Goal: Task Accomplishment & Management: Complete application form

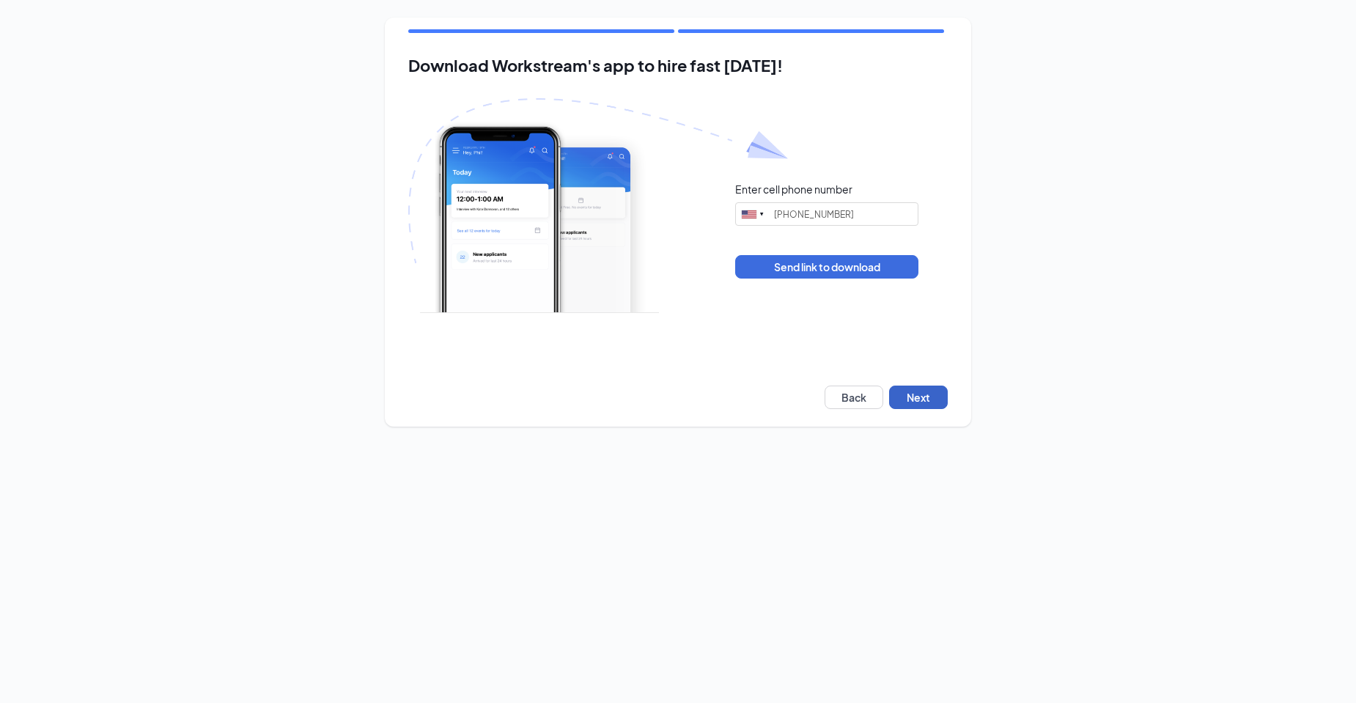
click at [926, 394] on button "Next" at bounding box center [918, 397] width 59 height 23
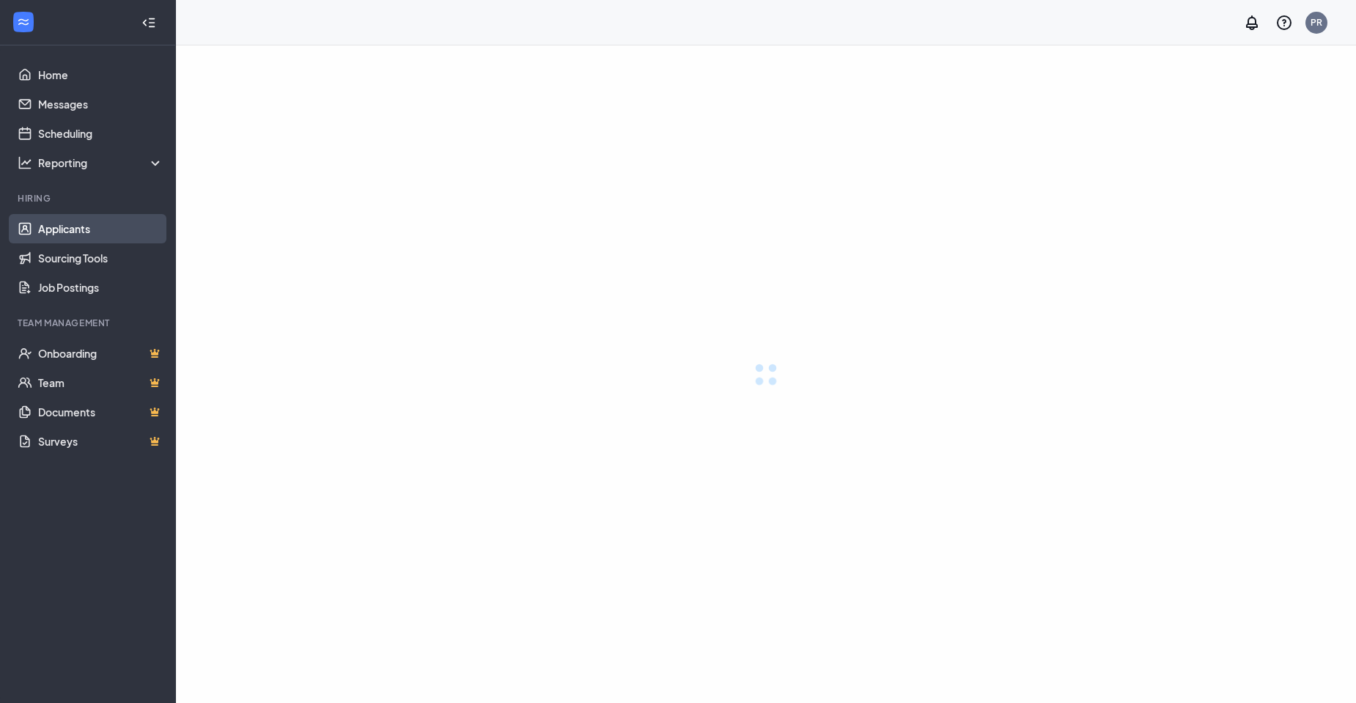
click at [78, 232] on link "Applicants" at bounding box center [100, 228] width 125 height 29
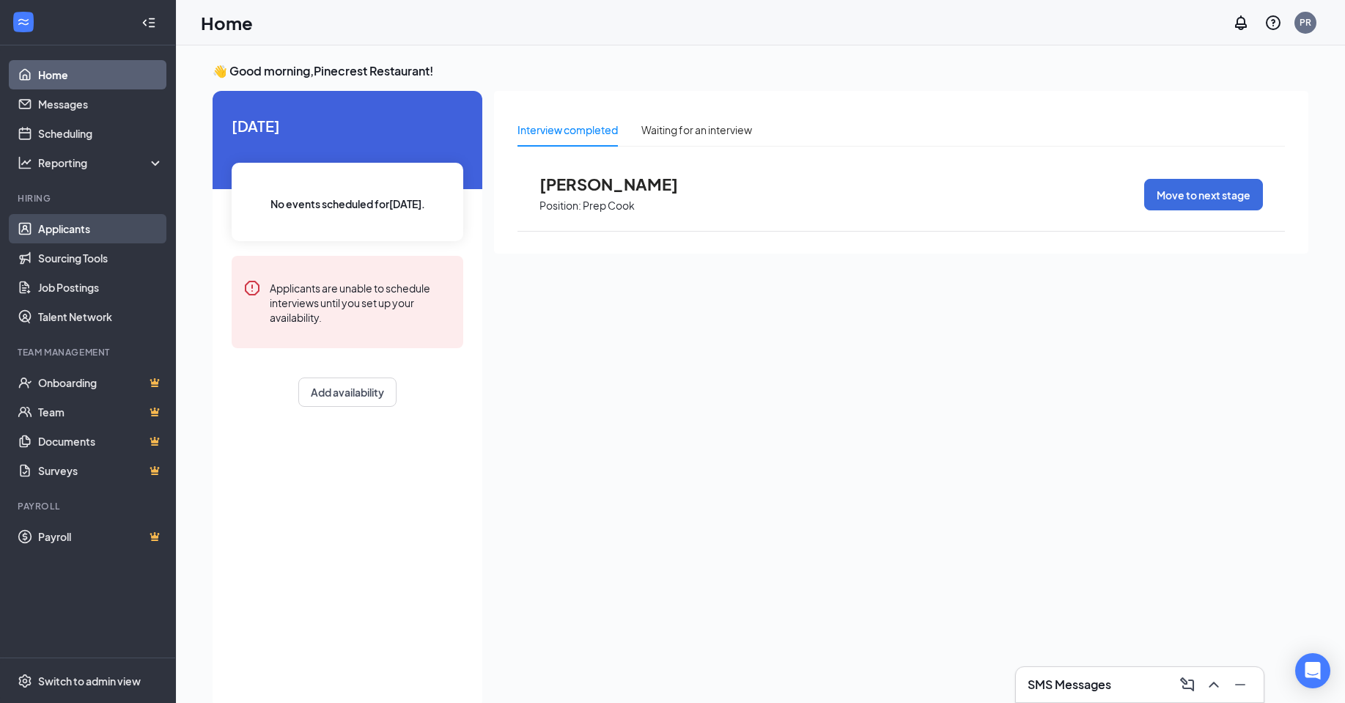
click at [97, 223] on link "Applicants" at bounding box center [100, 228] width 125 height 29
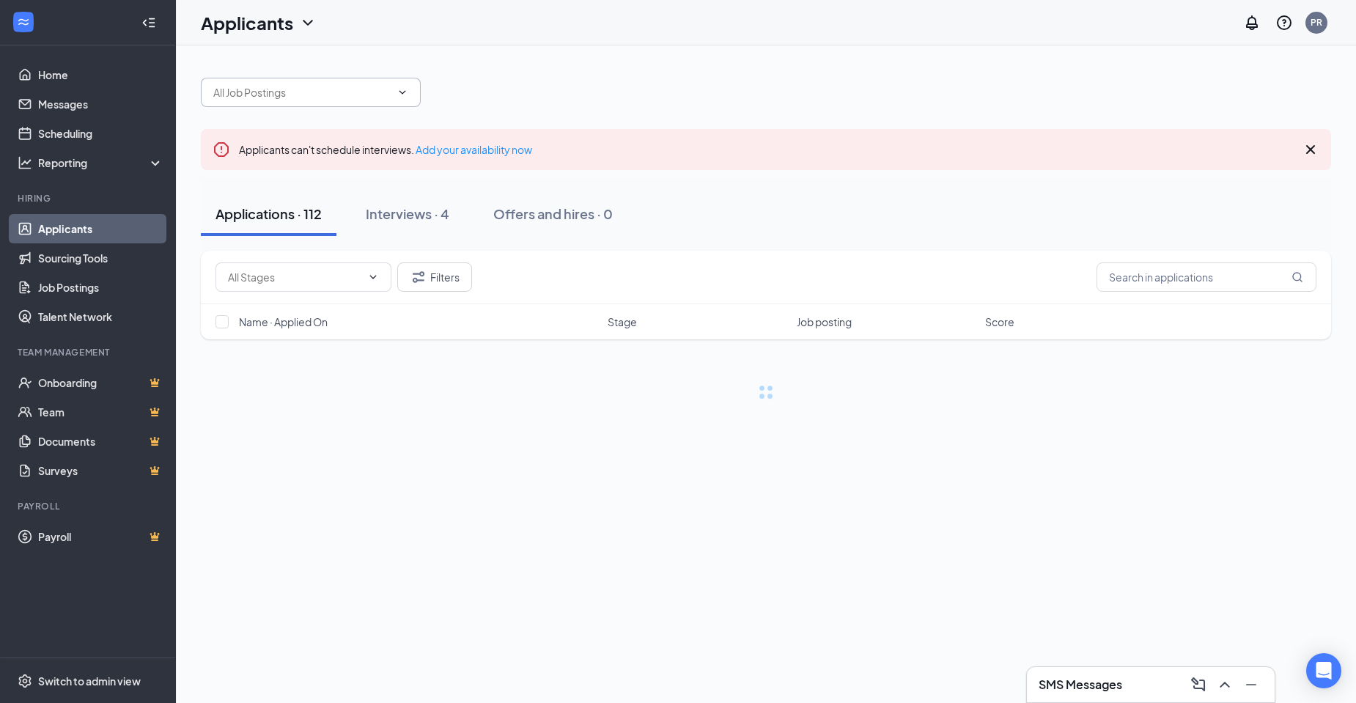
click at [383, 95] on input "text" at bounding box center [301, 92] width 177 height 16
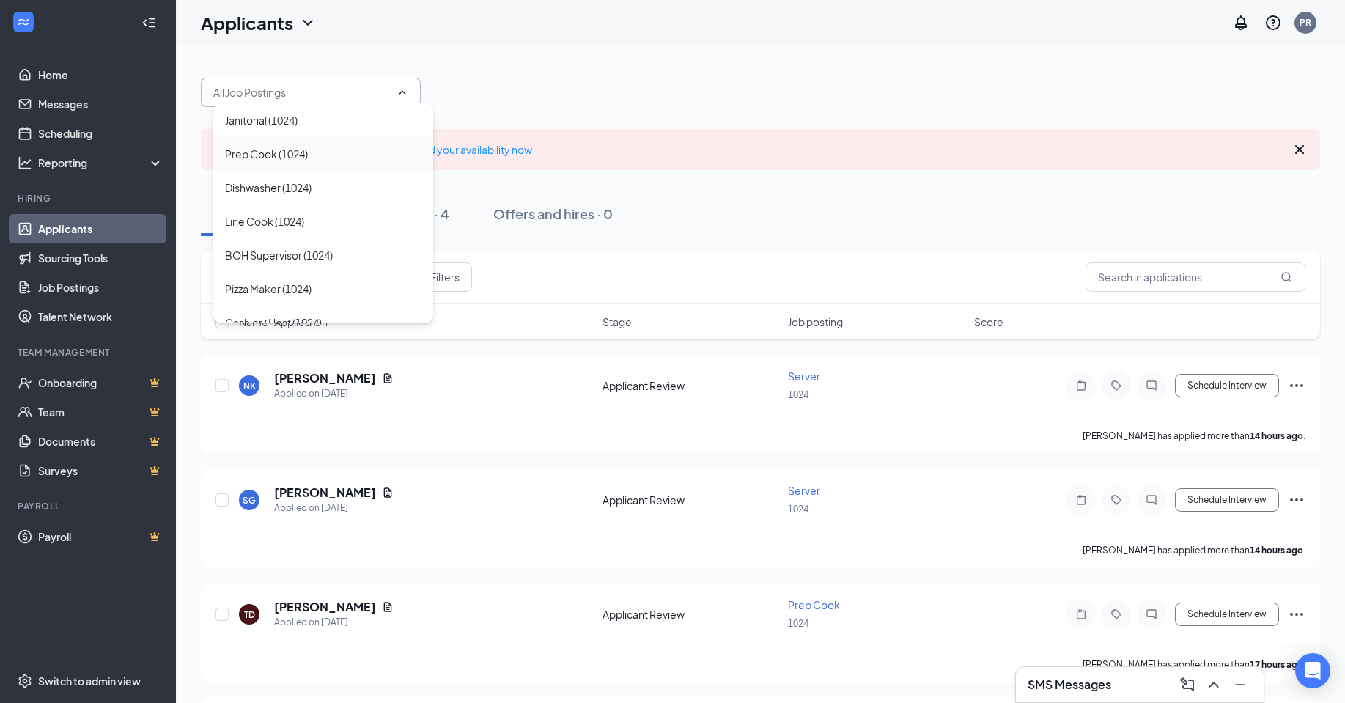
click at [297, 159] on div "Prep Cook (1024)" at bounding box center [266, 154] width 83 height 16
type input "Prep Cook (1024)"
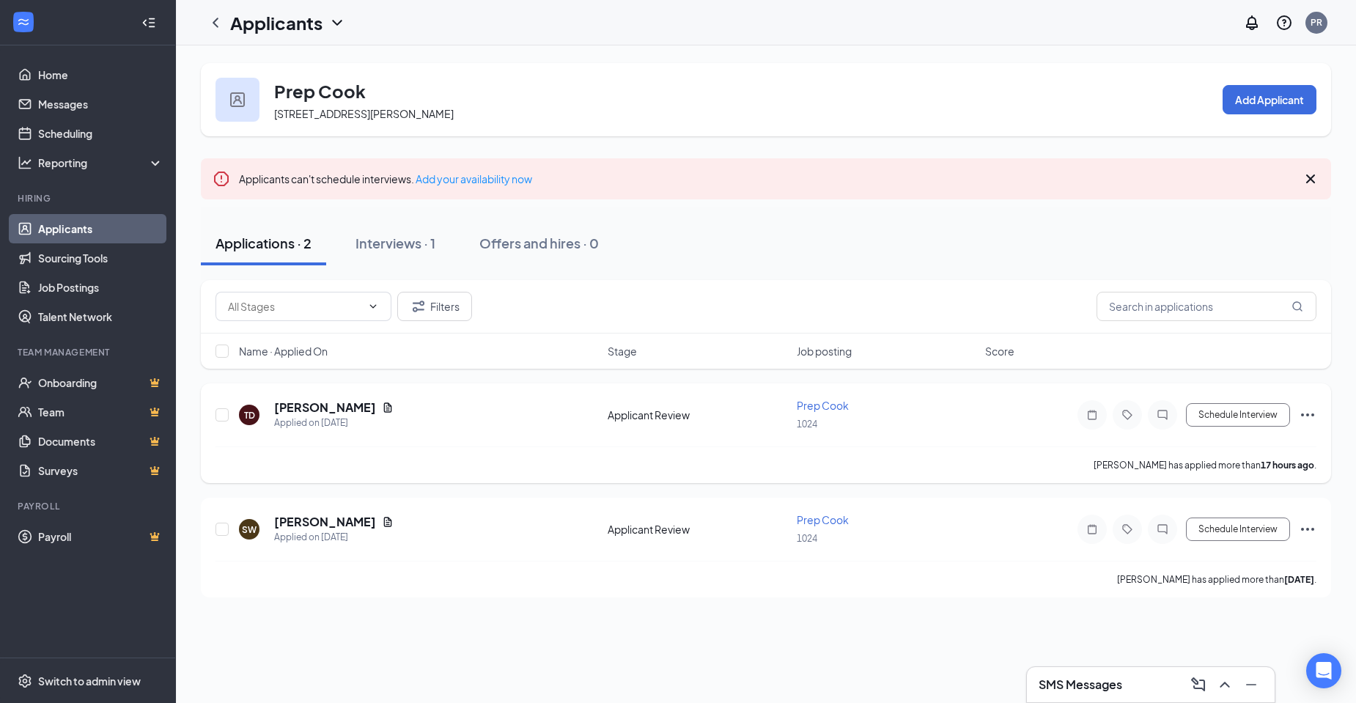
click at [369, 410] on div "TD Travone Dunn Applied on Sep 15" at bounding box center [419, 414] width 360 height 31
click at [382, 407] on icon "Document" at bounding box center [388, 408] width 12 height 12
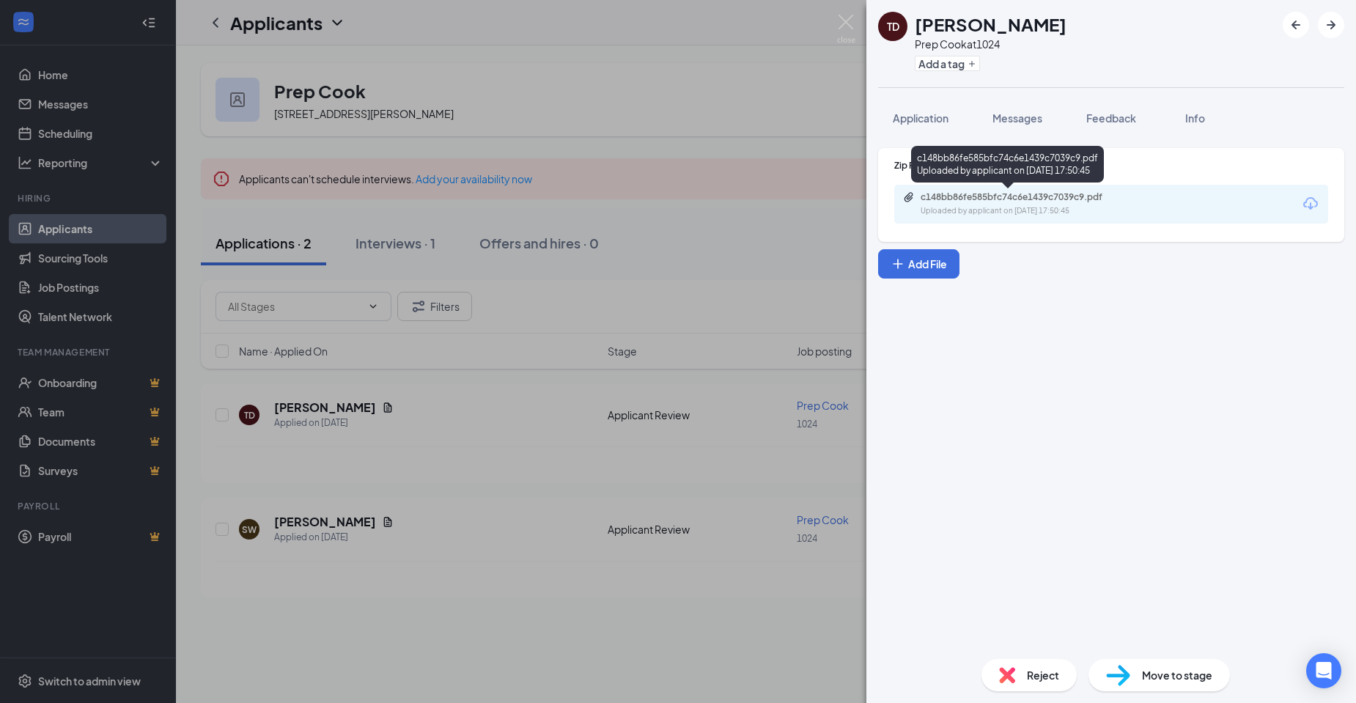
click at [1043, 207] on div "Uploaded by applicant on Sep 15, 2025 at 17:50:45" at bounding box center [1031, 211] width 220 height 12
click at [1006, 133] on button "Messages" at bounding box center [1017, 118] width 79 height 37
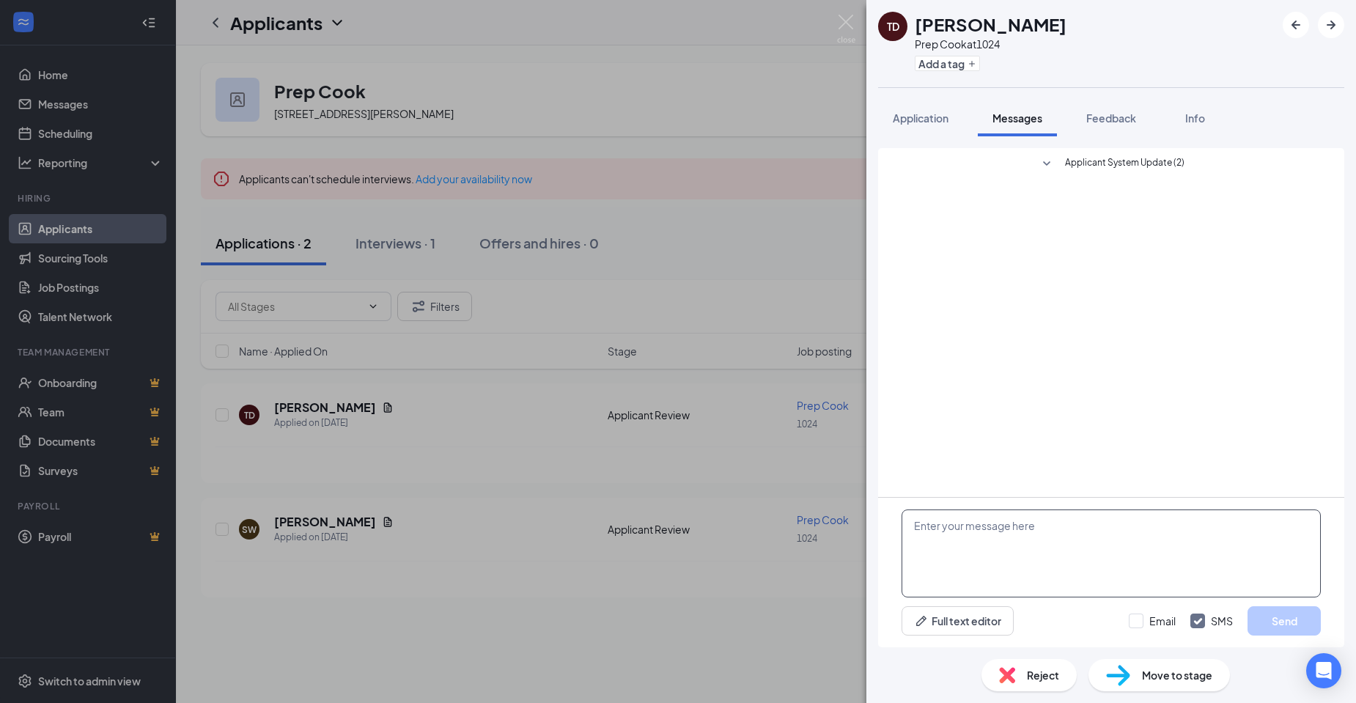
click at [1097, 533] on textarea at bounding box center [1110, 553] width 419 height 88
type textarea "Would love to set up an interview asap!"
click at [1277, 622] on button "Send" at bounding box center [1283, 620] width 73 height 29
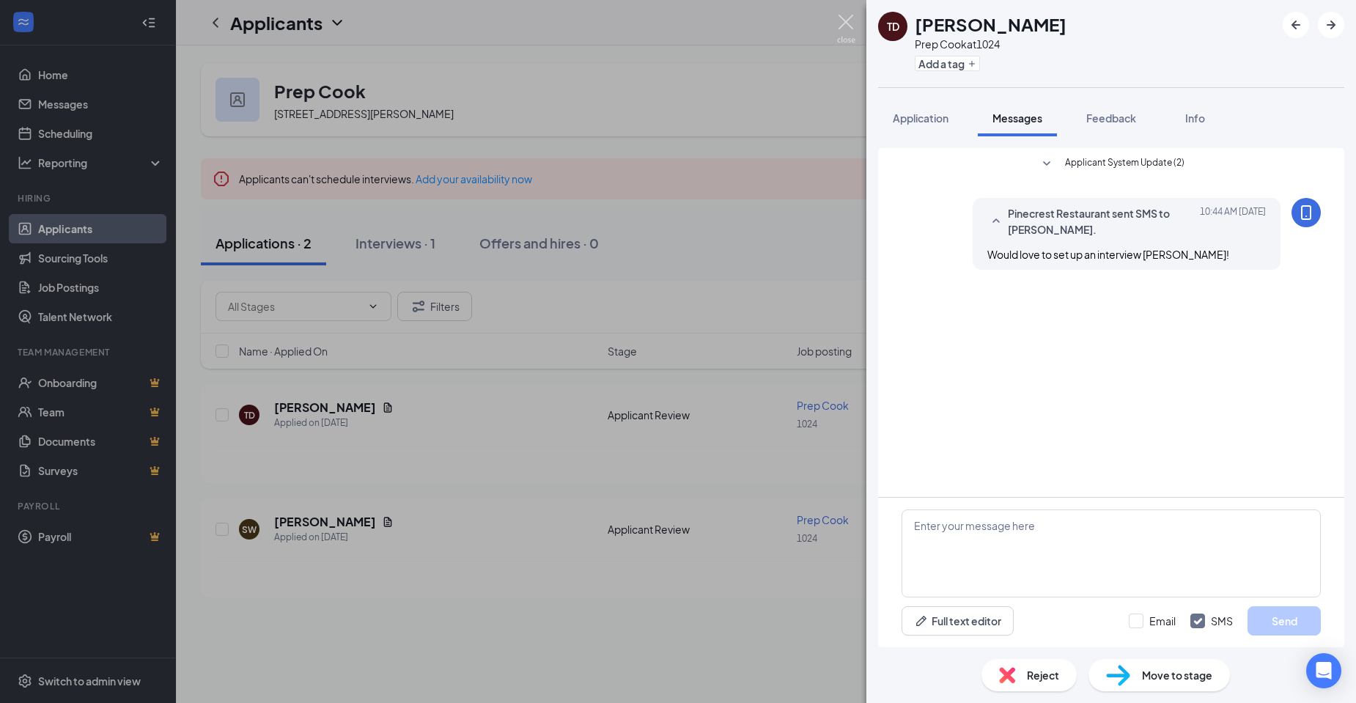
click at [846, 18] on img at bounding box center [846, 29] width 18 height 29
